Goal: Find specific page/section: Find specific page/section

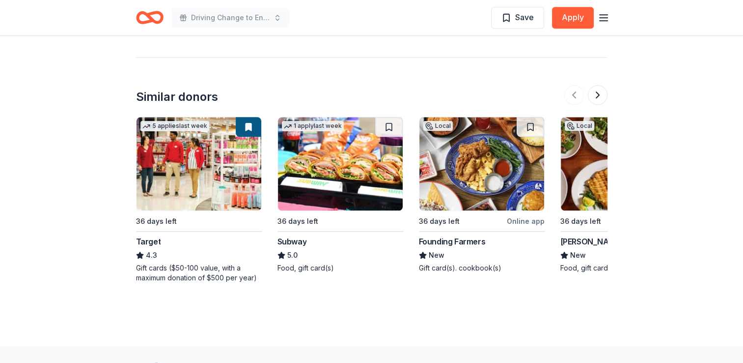
scroll to position [933, 0]
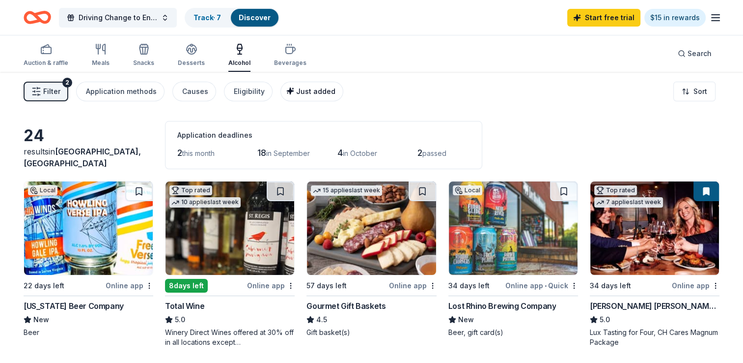
click at [302, 90] on span "Just added" at bounding box center [315, 91] width 39 height 8
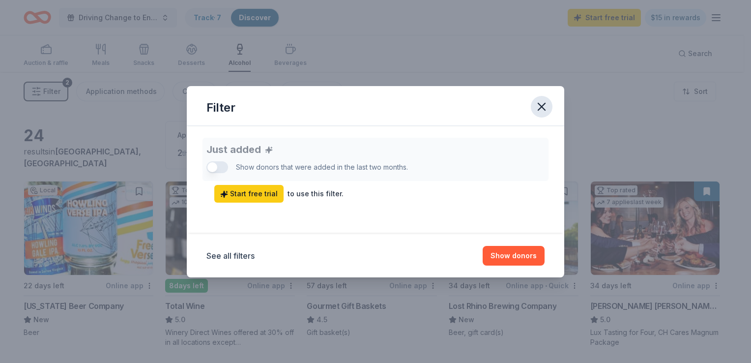
click at [537, 107] on icon "button" at bounding box center [541, 107] width 14 height 14
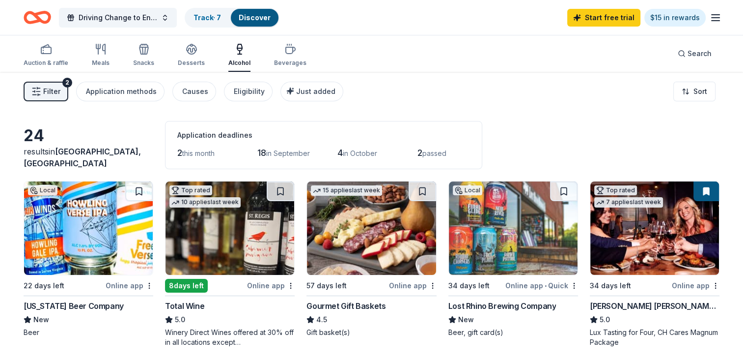
click at [44, 90] on span "Filter" at bounding box center [51, 91] width 17 height 12
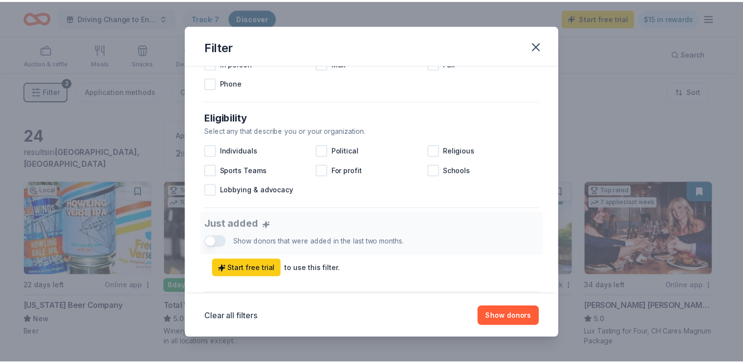
scroll to position [295, 0]
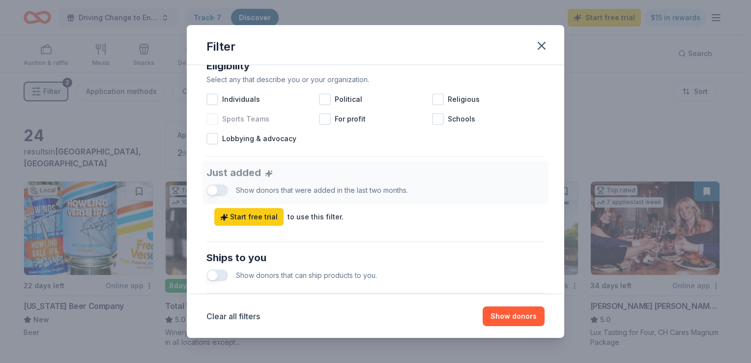
click at [212, 120] on div at bounding box center [212, 119] width 12 height 12
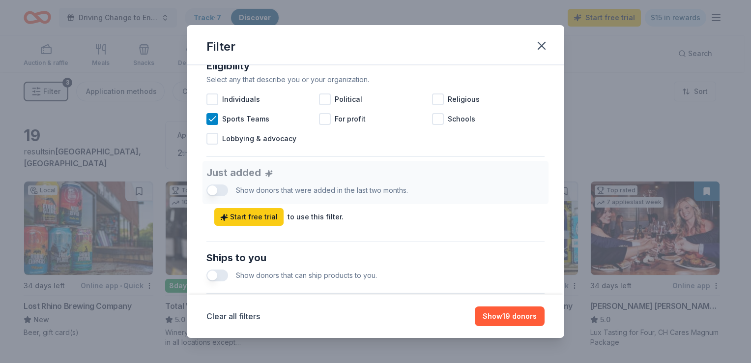
click at [509, 326] on div "Clear all filters Show 19 donors" at bounding box center [375, 315] width 377 height 43
click at [503, 315] on button "Show 19 donors" at bounding box center [509, 316] width 70 height 20
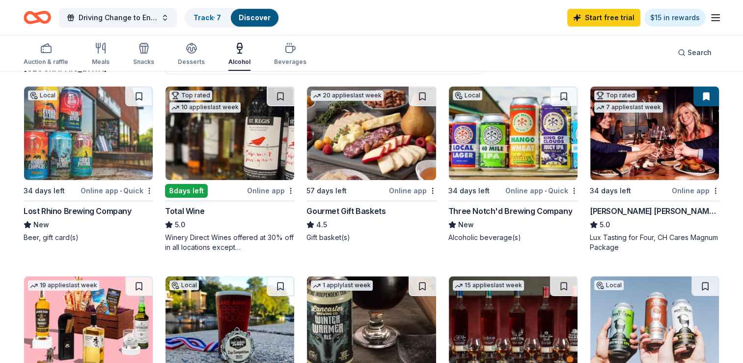
scroll to position [49, 0]
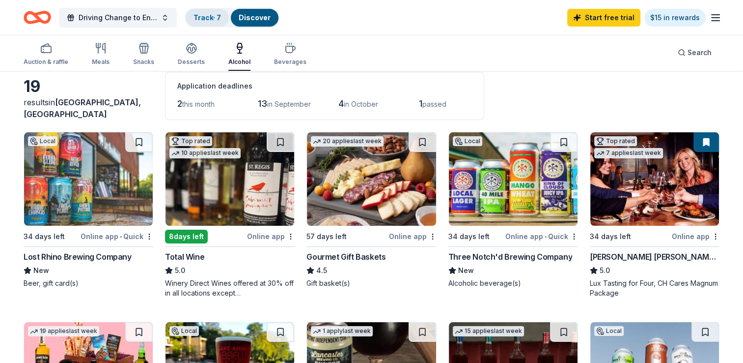
click at [218, 22] on div "Track · 7" at bounding box center [207, 18] width 43 height 18
click at [215, 20] on link "Track · 7" at bounding box center [208, 17] width 28 height 8
click at [259, 15] on link "Discover" at bounding box center [255, 17] width 32 height 8
